Goal: Find specific page/section: Find specific page/section

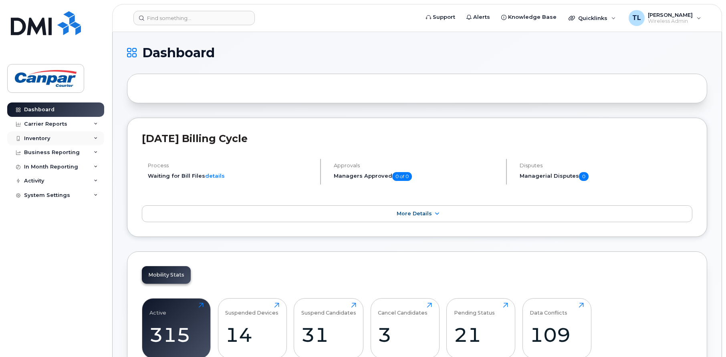
click at [43, 136] on div "Inventory" at bounding box center [37, 138] width 26 height 6
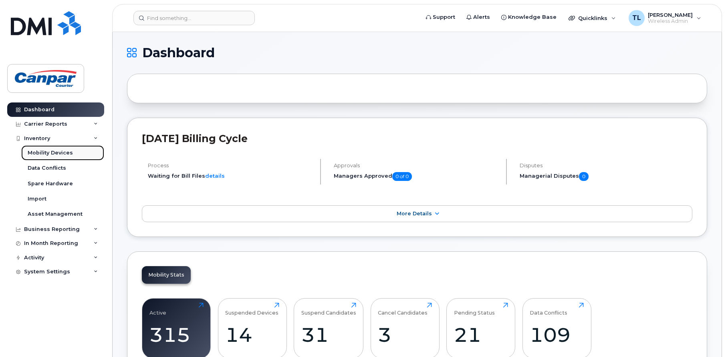
click at [49, 157] on link "Mobility Devices" at bounding box center [62, 152] width 83 height 15
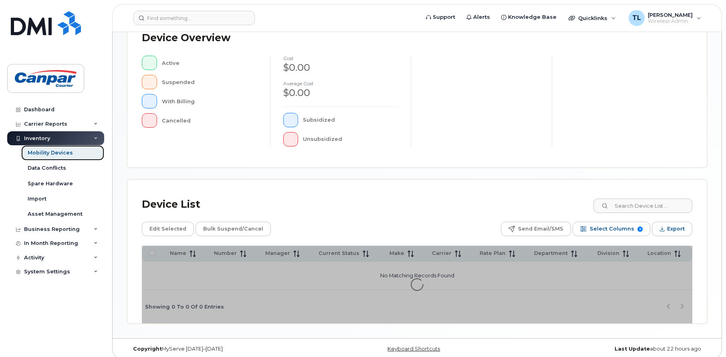
scroll to position [194, 0]
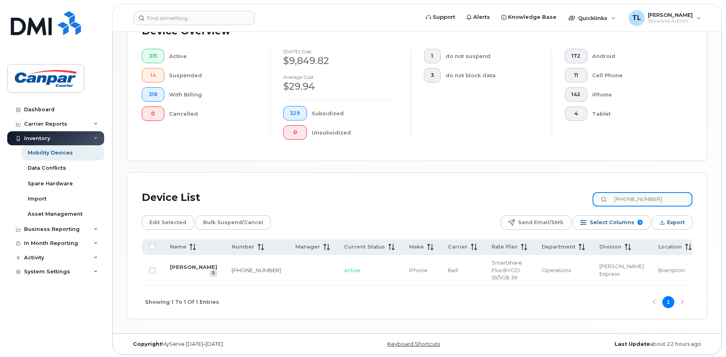
scroll to position [209, 0]
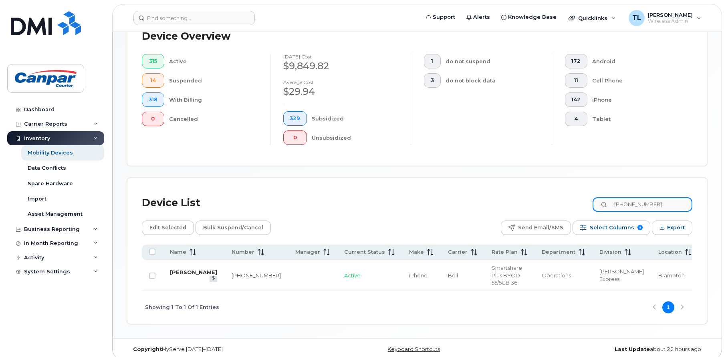
type input "[PHONE_NUMBER]"
click at [192, 271] on link "[PERSON_NAME]" at bounding box center [193, 272] width 47 height 6
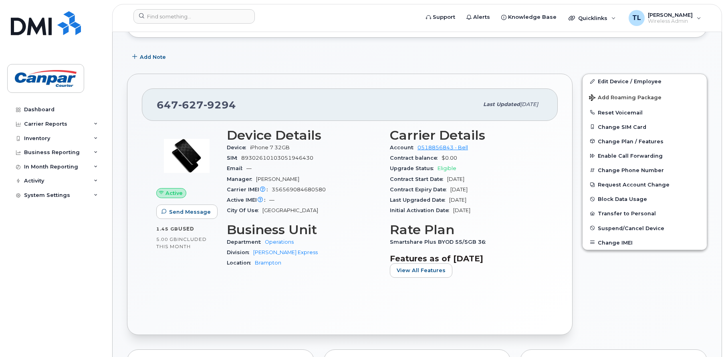
scroll to position [120, 0]
